Goal: Task Accomplishment & Management: Manage account settings

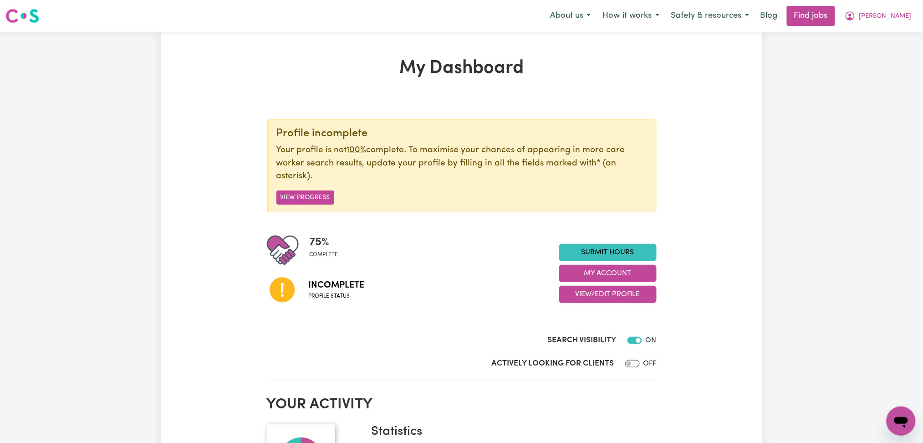
scroll to position [121, 0]
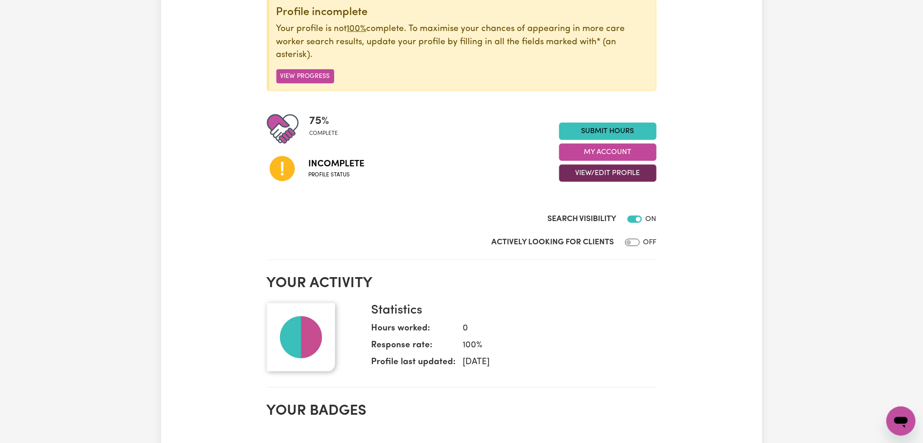
click at [589, 170] on button "View/Edit Profile" at bounding box center [607, 172] width 97 height 17
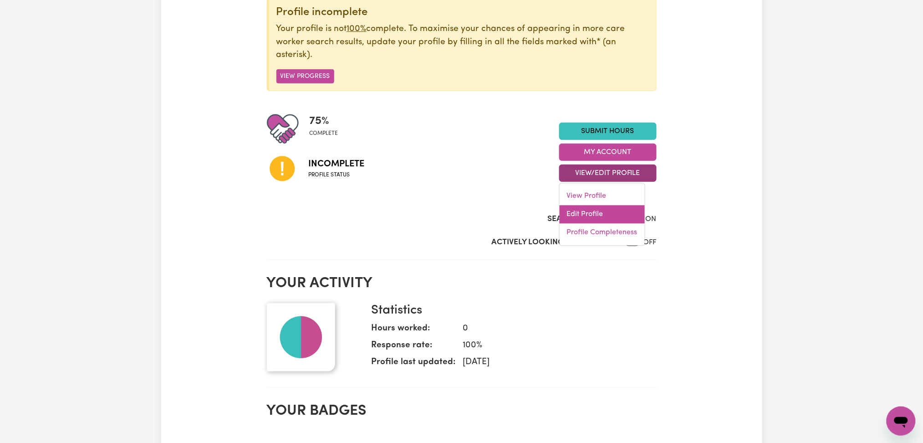
click at [592, 215] on link "Edit Profile" at bounding box center [602, 214] width 85 height 18
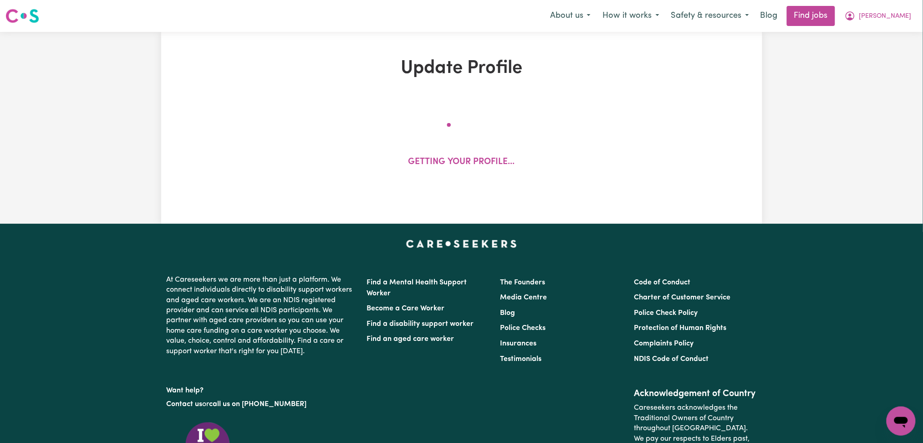
select select "[DEMOGRAPHIC_DATA]"
select select "[DEMOGRAPHIC_DATA] Work Visa"
select select "Studying a healthcare related degree or qualification"
select select "40"
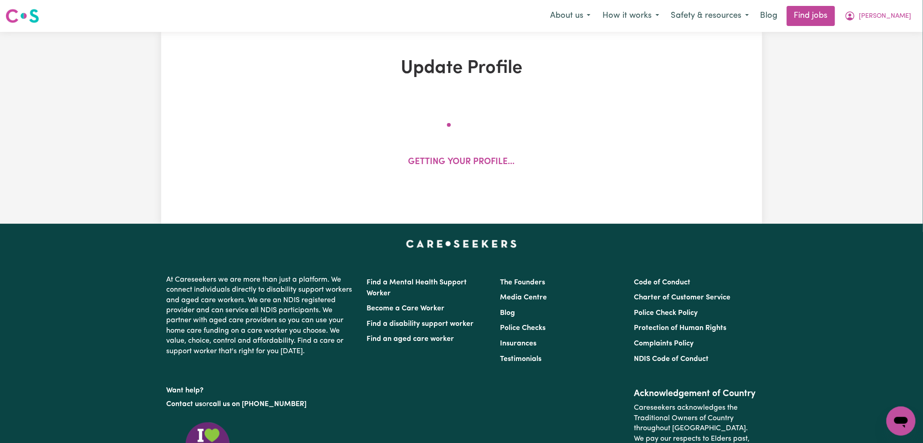
select select "40"
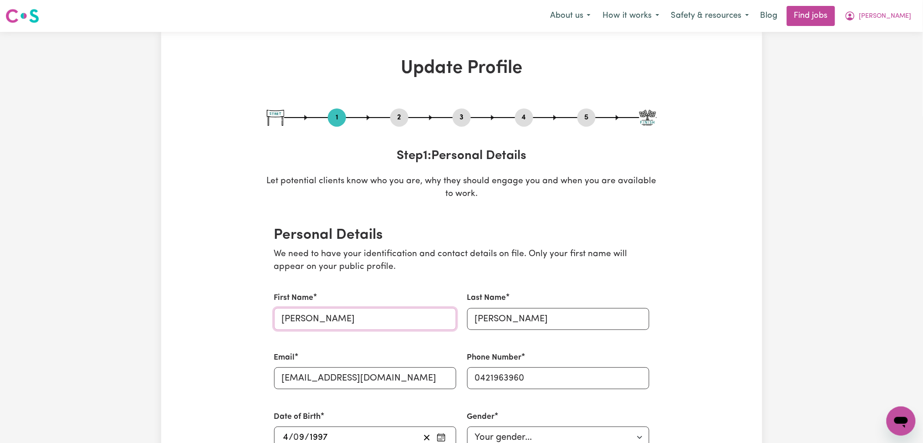
click at [366, 321] on input "[PERSON_NAME]" at bounding box center [365, 319] width 182 height 22
drag, startPoint x: 301, startPoint y: 319, endPoint x: 316, endPoint y: 317, distance: 15.2
click at [316, 317] on input "[PERSON_NAME] [PERSON_NAME]" at bounding box center [365, 319] width 182 height 22
drag, startPoint x: 331, startPoint y: 316, endPoint x: 239, endPoint y: 315, distance: 92.0
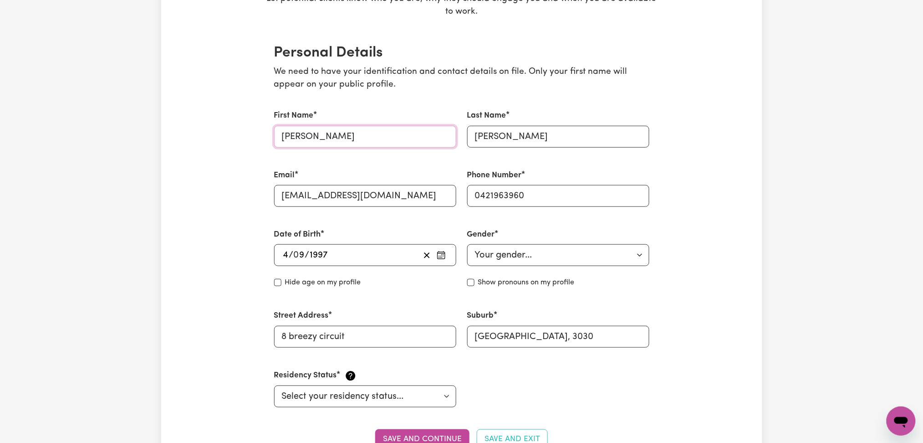
scroll to position [243, 0]
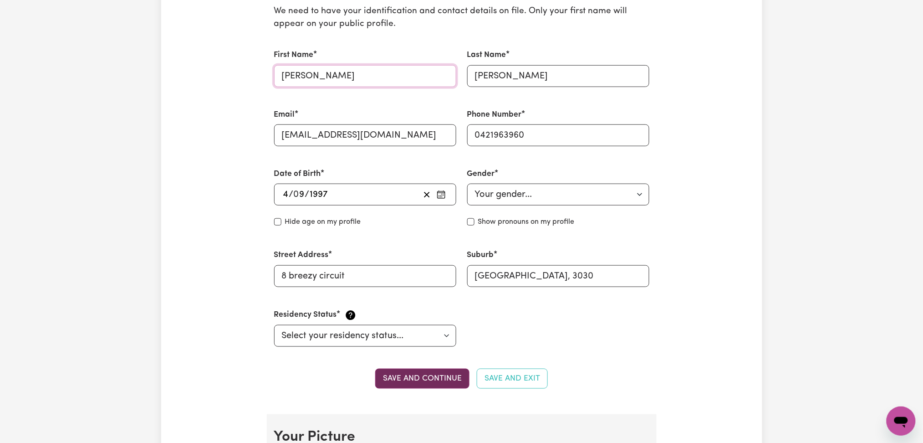
type input "[PERSON_NAME]"
click at [422, 378] on button "Save and continue" at bounding box center [422, 378] width 94 height 20
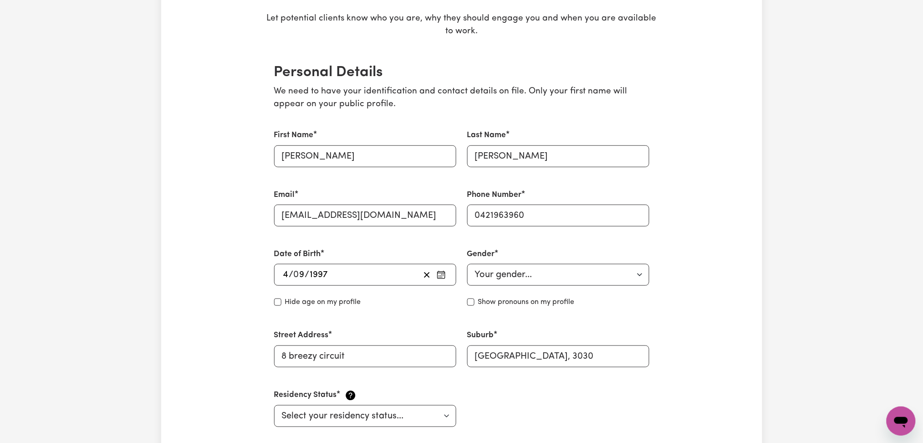
scroll to position [0, 0]
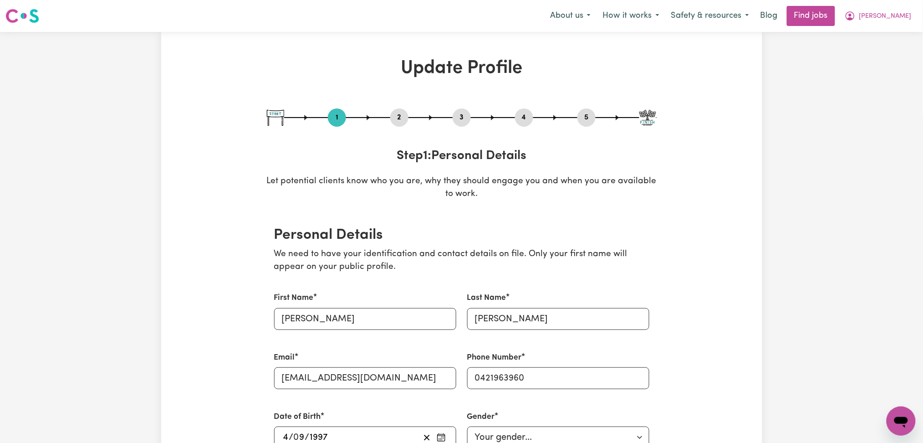
click at [396, 117] on button "2" at bounding box center [399, 118] width 18 height 12
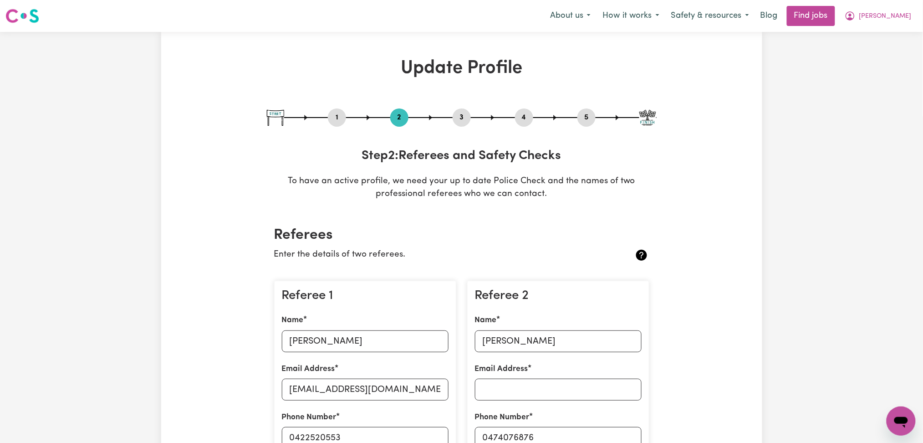
scroll to position [182, 0]
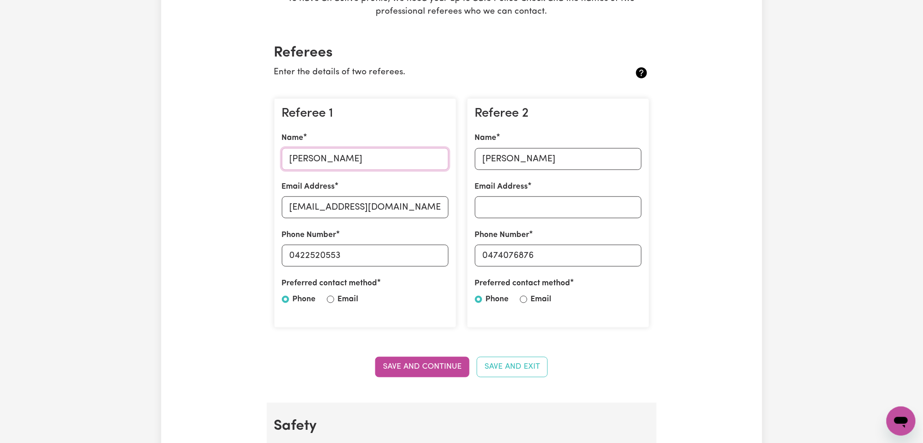
click at [328, 166] on input "[PERSON_NAME]" at bounding box center [365, 159] width 167 height 22
click at [341, 207] on input "[EMAIL_ADDRESS][DOMAIN_NAME]" at bounding box center [365, 207] width 167 height 22
click at [297, 256] on input "0422520553" at bounding box center [365, 255] width 167 height 22
drag, startPoint x: 297, startPoint y: 254, endPoint x: 410, endPoint y: 254, distance: 113.4
click at [410, 254] on input "0422520553" at bounding box center [365, 255] width 167 height 22
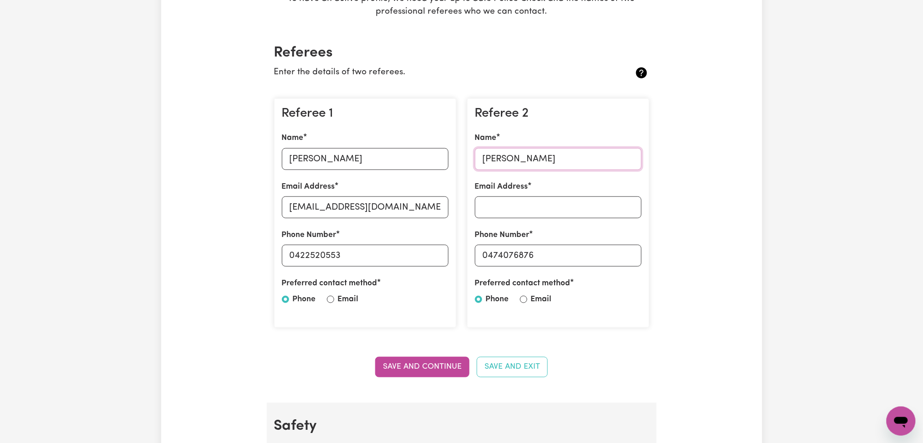
click at [558, 153] on input "[PERSON_NAME]" at bounding box center [558, 159] width 167 height 22
drag, startPoint x: 486, startPoint y: 256, endPoint x: 656, endPoint y: 256, distance: 169.4
click at [656, 256] on section "Referees Enter the details of two referees. Referee 1 Name [PERSON_NAME] Email …" at bounding box center [462, 216] width 390 height 372
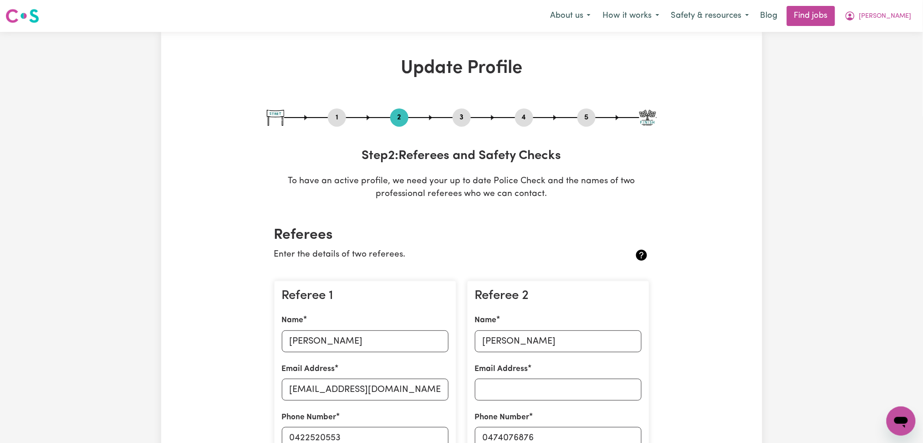
click at [463, 116] on button "3" at bounding box center [462, 118] width 18 height 12
select select "2025"
select select "Certificate III (Individual Support)"
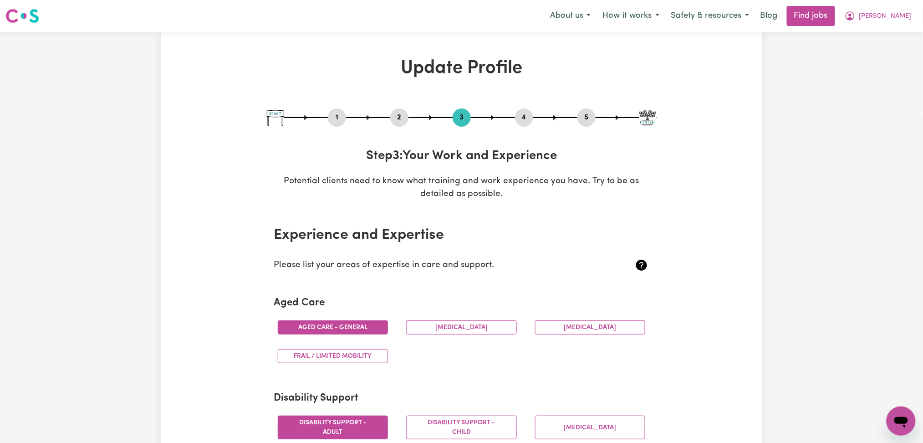
click at [525, 120] on button "4" at bounding box center [524, 118] width 18 height 12
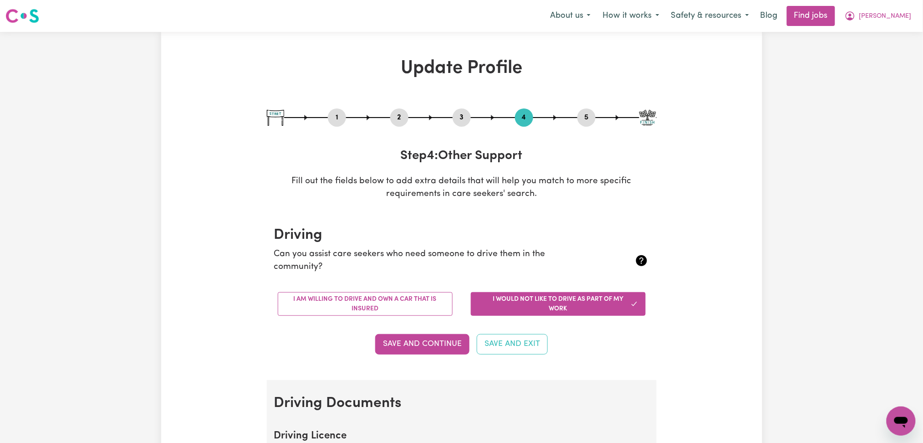
drag, startPoint x: 581, startPoint y: 119, endPoint x: 484, endPoint y: 199, distance: 125.8
click at [580, 120] on button "5" at bounding box center [586, 118] width 18 height 12
select select "I am providing services by being employed by an organisation"
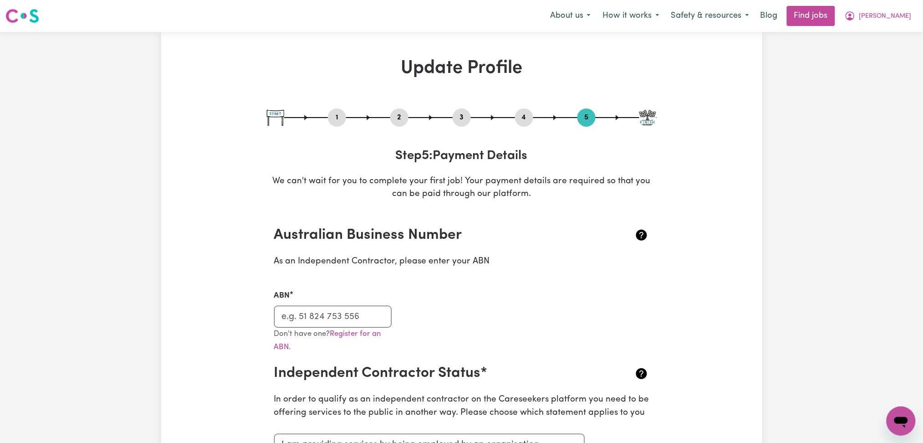
click at [300, 329] on p "Don't have one? Register for an ABN." at bounding box center [333, 340] width 118 height 26
drag, startPoint x: 319, startPoint y: 315, endPoint x: 329, endPoint y: 308, distance: 11.7
click at [319, 315] on input "ABN" at bounding box center [333, 316] width 118 height 22
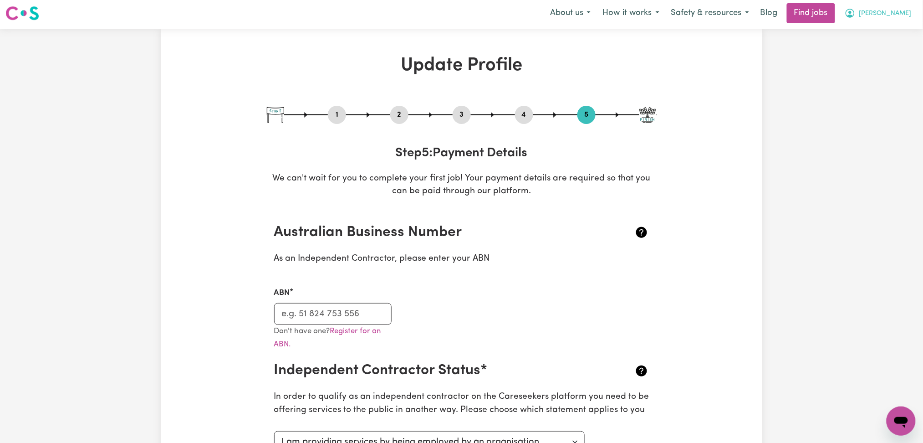
click at [896, 19] on button "[PERSON_NAME]" at bounding box center [878, 13] width 79 height 19
click at [876, 39] on link "My Account" at bounding box center [881, 32] width 72 height 17
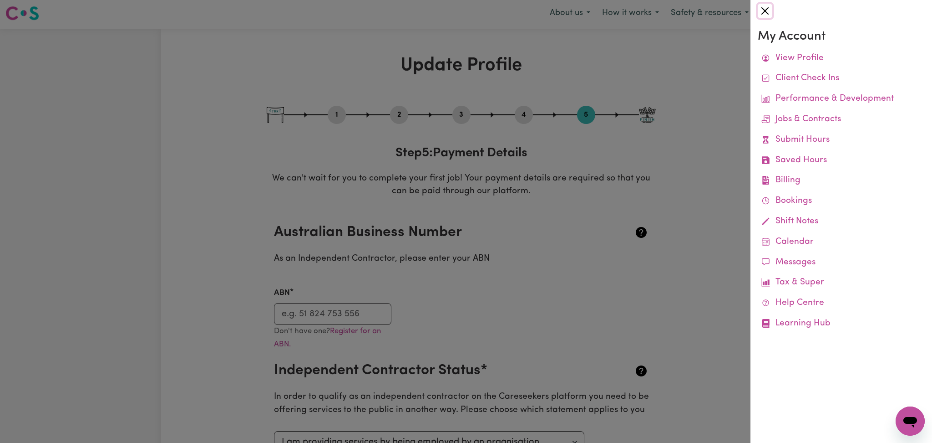
drag, startPoint x: 763, startPoint y: 8, endPoint x: 814, endPoint y: 24, distance: 54.0
click at [765, 9] on button "Close" at bounding box center [765, 11] width 15 height 15
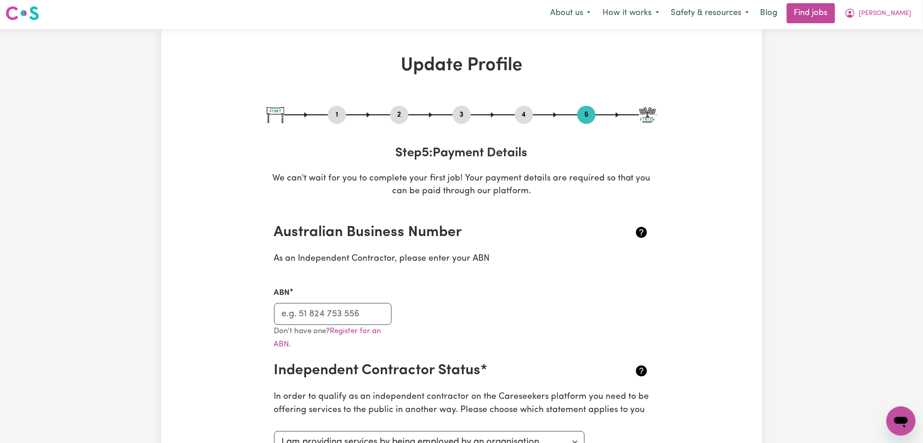
drag, startPoint x: 896, startPoint y: 8, endPoint x: 895, endPoint y: 30, distance: 21.9
click at [901, 13] on button "[PERSON_NAME]" at bounding box center [878, 13] width 79 height 19
click at [871, 47] on link "My Dashboard" at bounding box center [881, 49] width 72 height 17
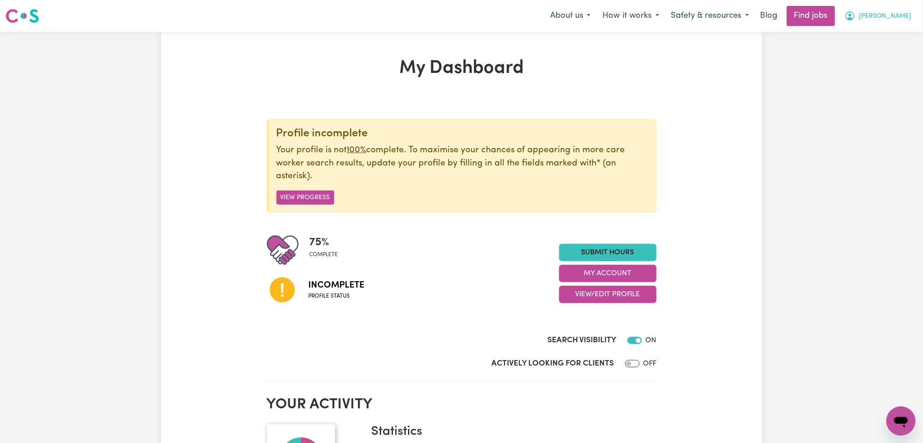
click at [882, 15] on span "[PERSON_NAME]" at bounding box center [885, 16] width 52 height 10
click at [873, 67] on link "Logout" at bounding box center [881, 69] width 72 height 17
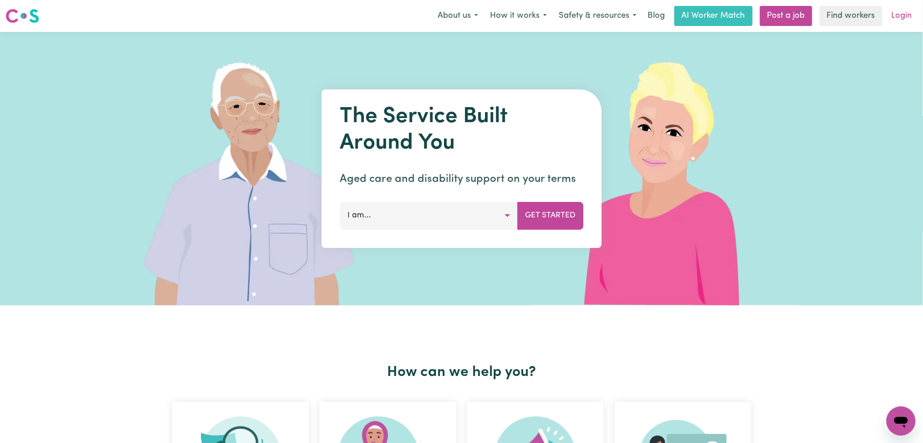
click at [892, 24] on link "Login" at bounding box center [901, 16] width 31 height 20
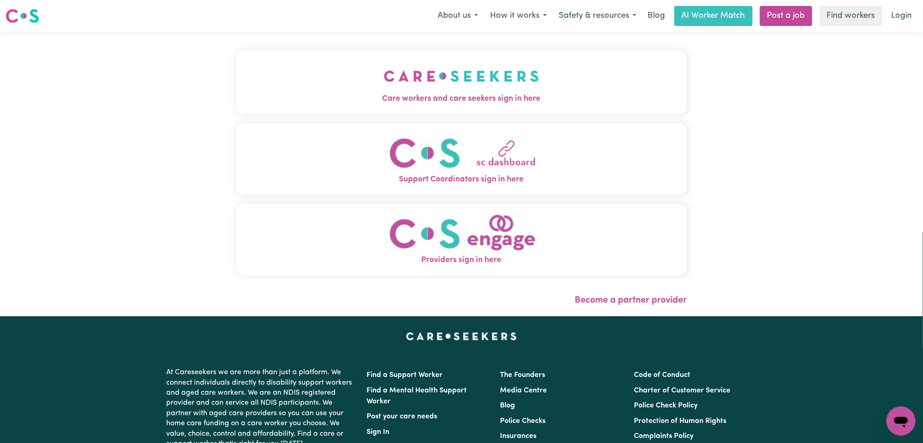
click at [308, 73] on button "Care workers and care seekers sign in here" at bounding box center [461, 82] width 451 height 64
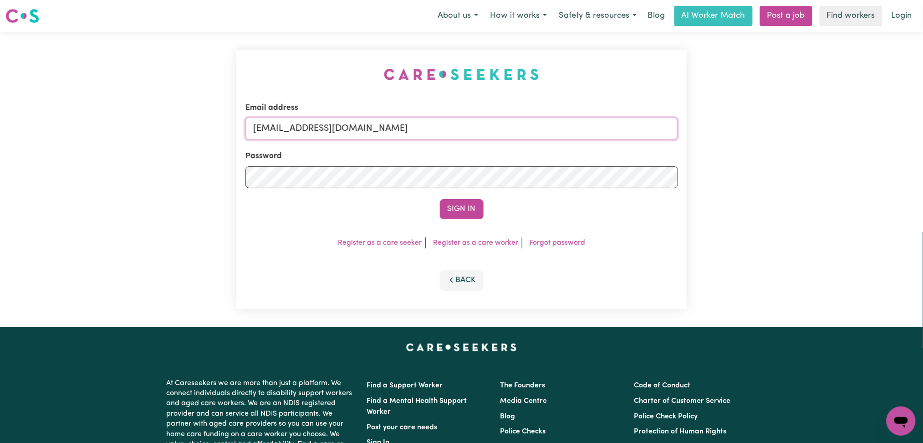
click at [341, 122] on input "[EMAIL_ADDRESS][DOMAIN_NAME]" at bounding box center [461, 128] width 433 height 22
drag, startPoint x: 300, startPoint y: 125, endPoint x: 521, endPoint y: 128, distance: 220.4
click at [521, 128] on input "Superuser~[EMAIL_ADDRESS][DOMAIN_NAME]" at bounding box center [461, 128] width 433 height 22
type input "Superuser~[EMAIL_ADDRESS][DOMAIN_NAME]"
click at [461, 207] on button "Sign In" at bounding box center [462, 209] width 44 height 20
